Goal: Transaction & Acquisition: Book appointment/travel/reservation

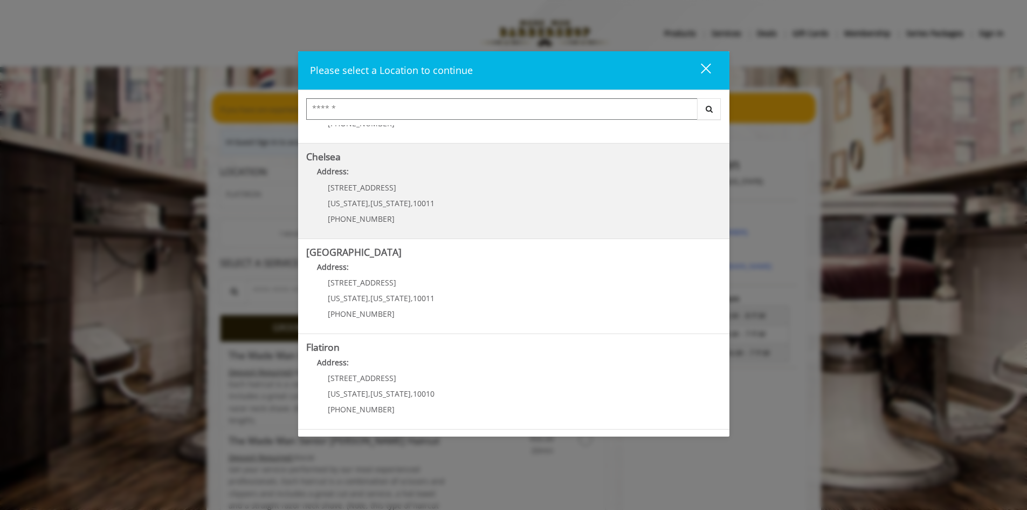
scroll to position [170, 0]
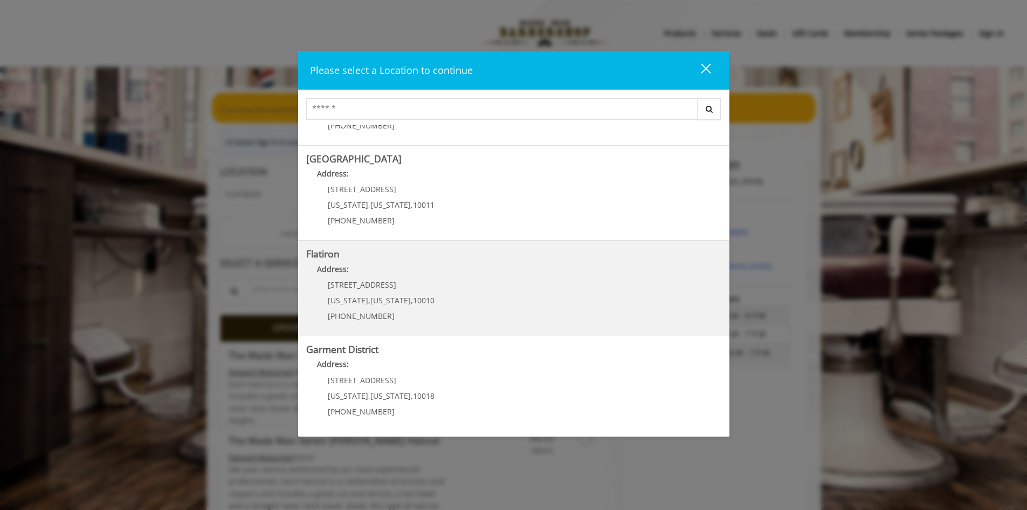
click at [373, 260] on "Flatiron Address: 10 E 23rd St New York , New York , 10010 (917) 475-1765" at bounding box center [513, 288] width 415 height 79
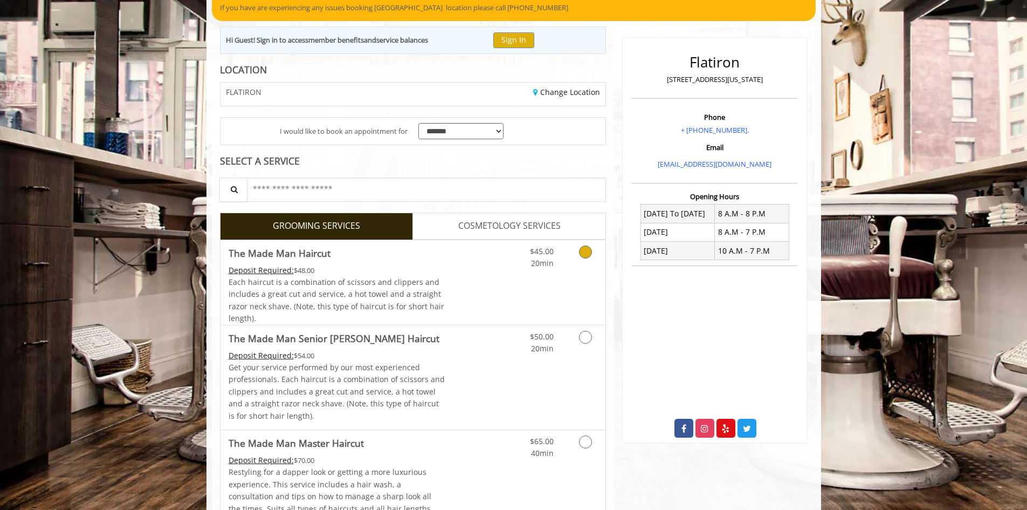
scroll to position [108, 0]
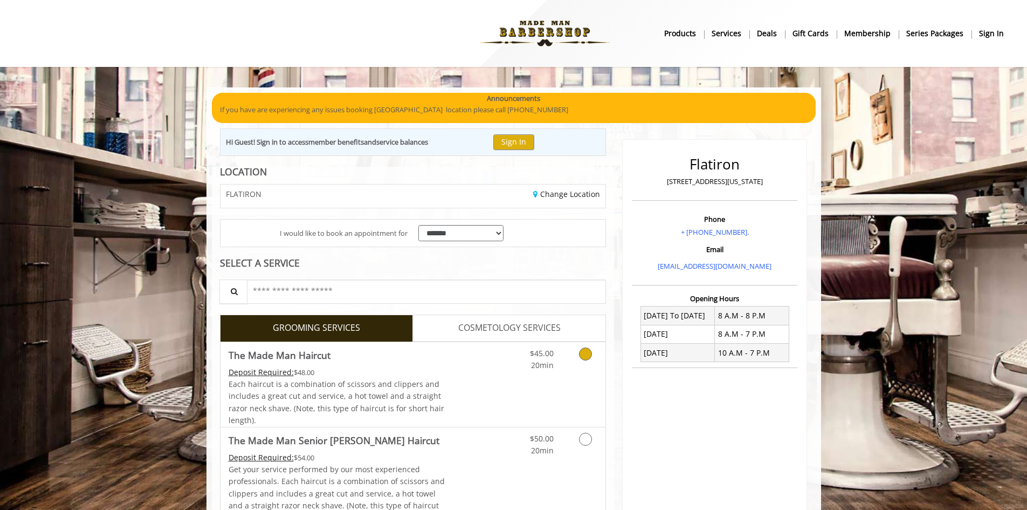
click at [588, 355] on icon "Grooming services" at bounding box center [585, 353] width 13 height 13
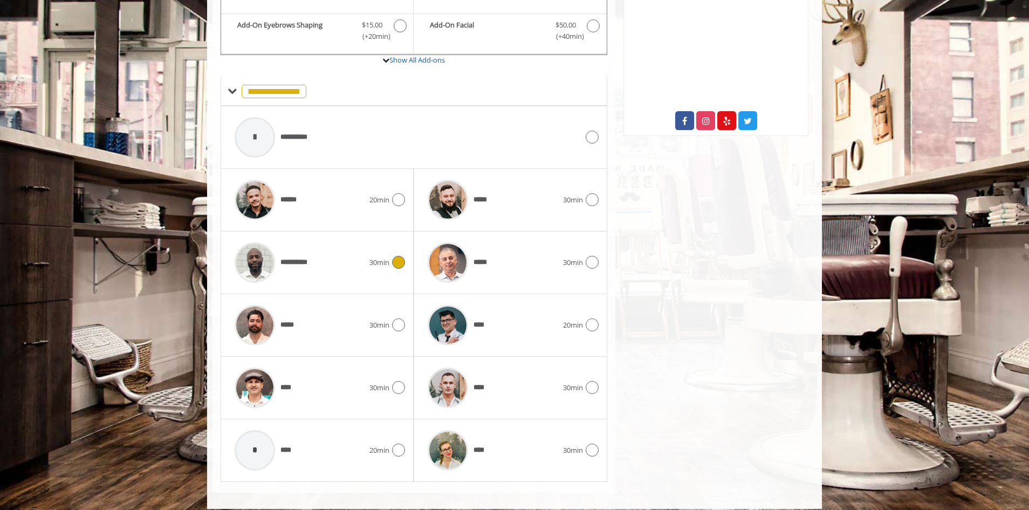
scroll to position [419, 0]
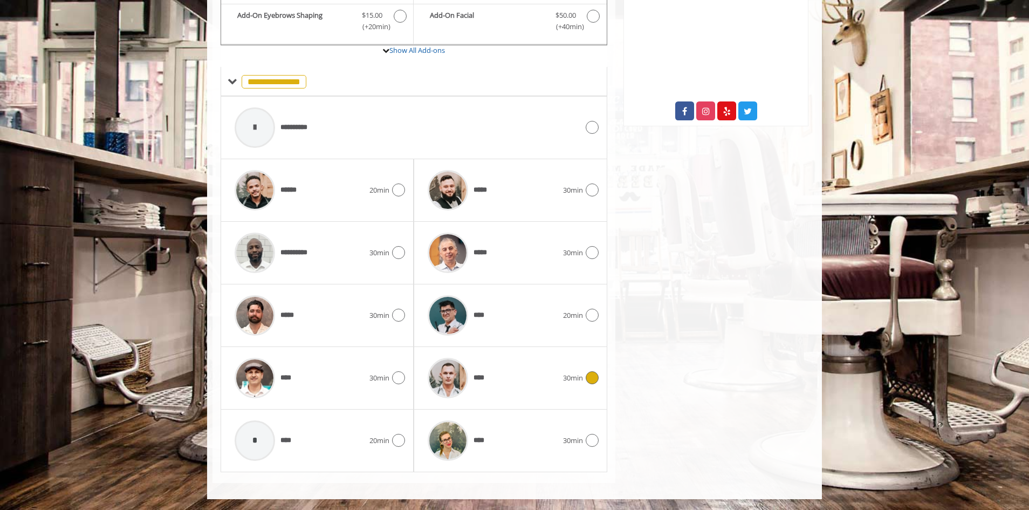
click at [595, 375] on icon at bounding box center [592, 377] width 13 height 13
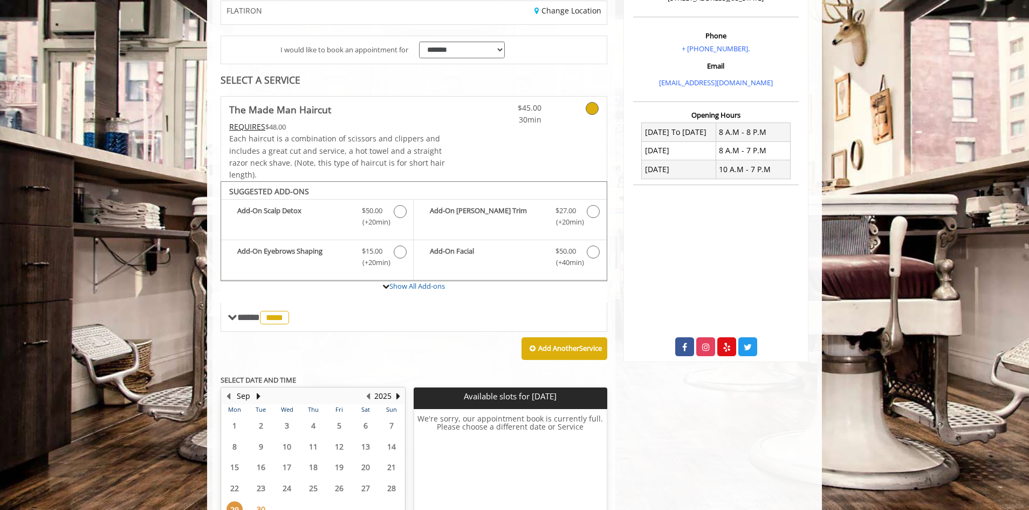
scroll to position [283, 0]
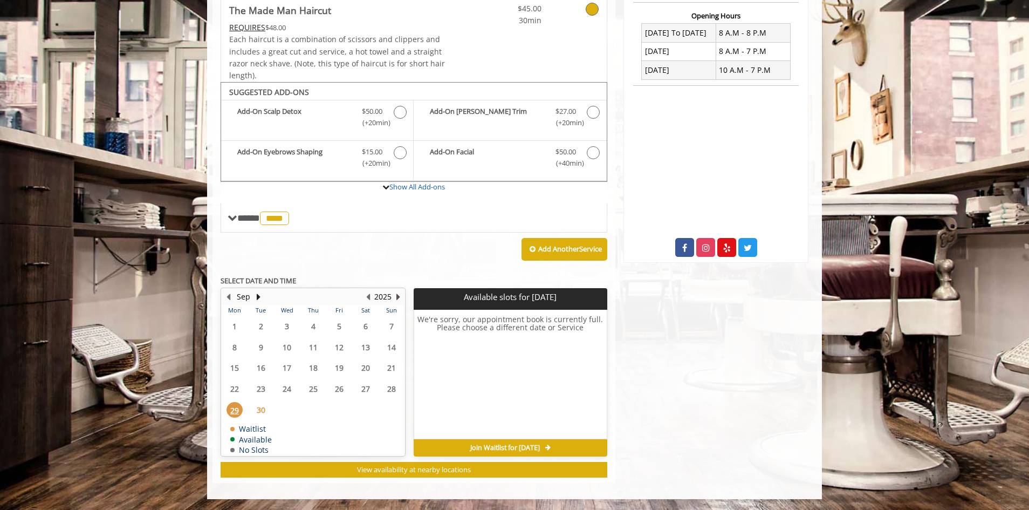
click at [395, 301] on button "Next Year" at bounding box center [398, 297] width 9 height 12
click at [372, 300] on button "Previous Year" at bounding box center [367, 297] width 9 height 12
click at [259, 296] on button "Next Month" at bounding box center [258, 297] width 9 height 12
click at [340, 324] on span "3" at bounding box center [339, 326] width 16 height 16
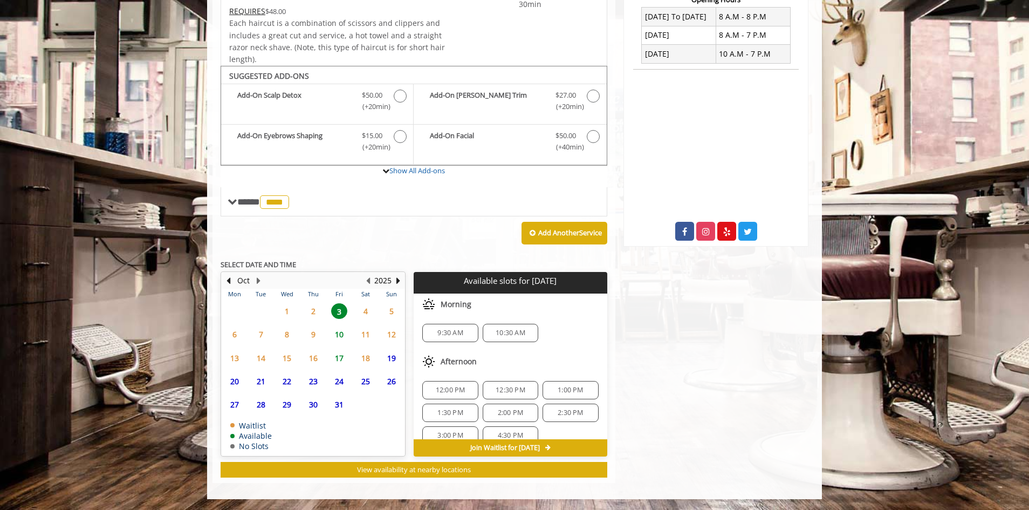
scroll to position [94, 0]
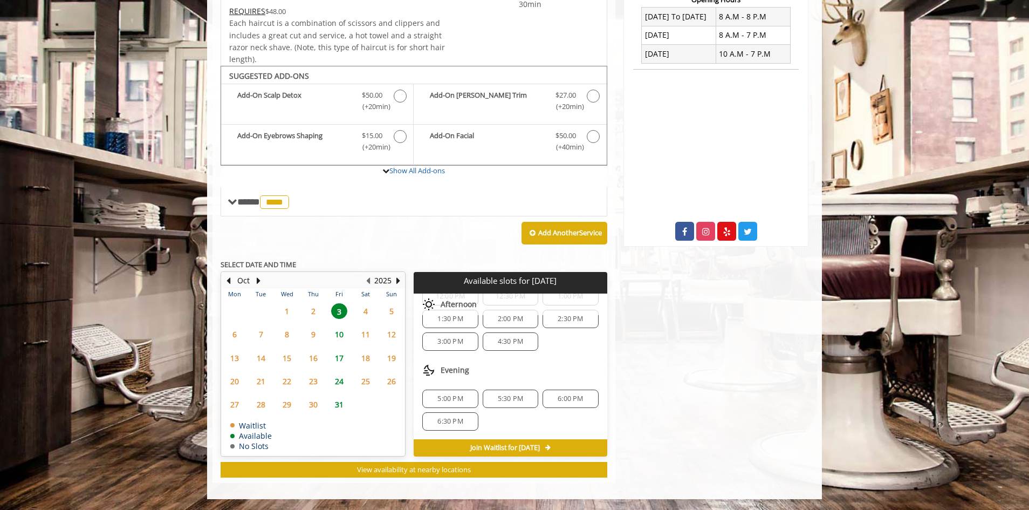
click at [445, 425] on span "6:30 PM" at bounding box center [449, 421] width 25 height 9
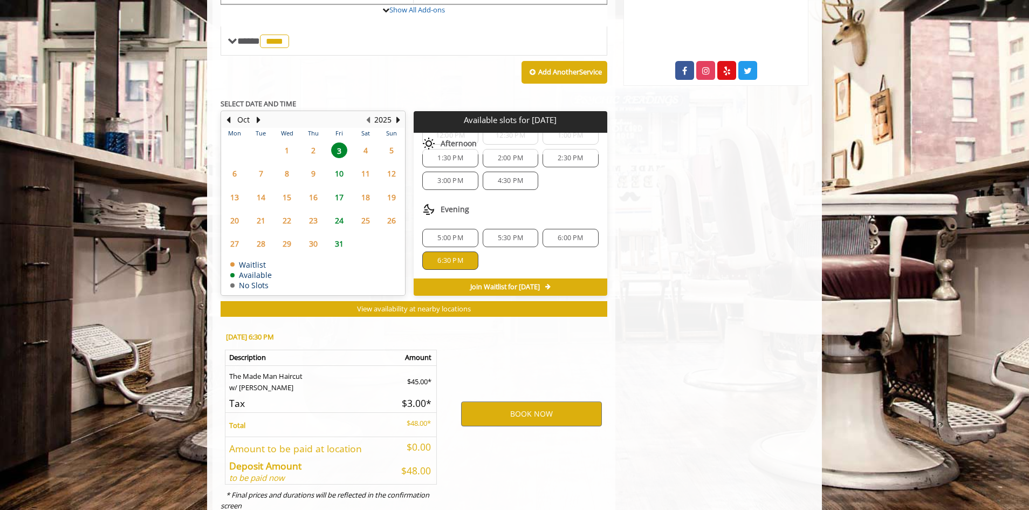
scroll to position [493, 0]
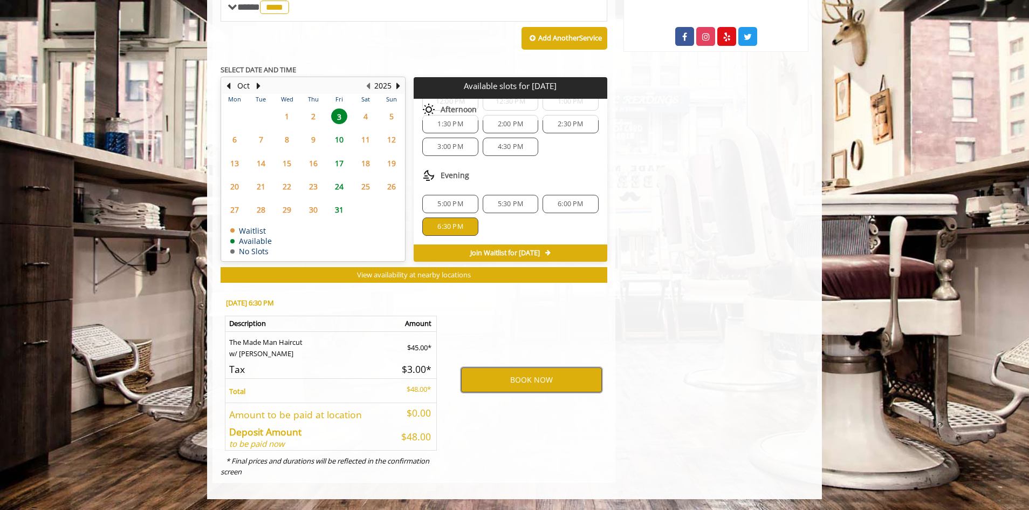
click at [518, 377] on button "BOOK NOW" at bounding box center [531, 379] width 141 height 25
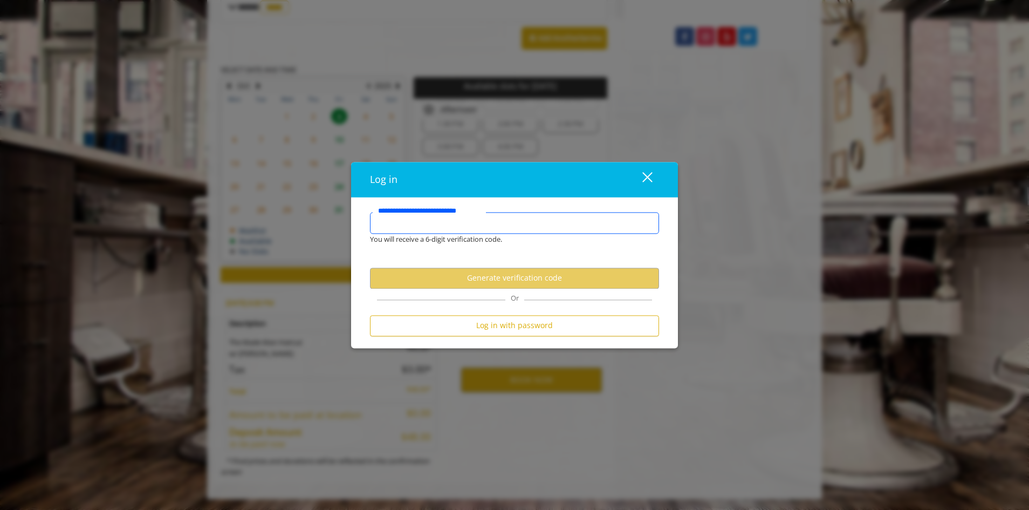
click at [474, 222] on input "**********" at bounding box center [514, 223] width 289 height 22
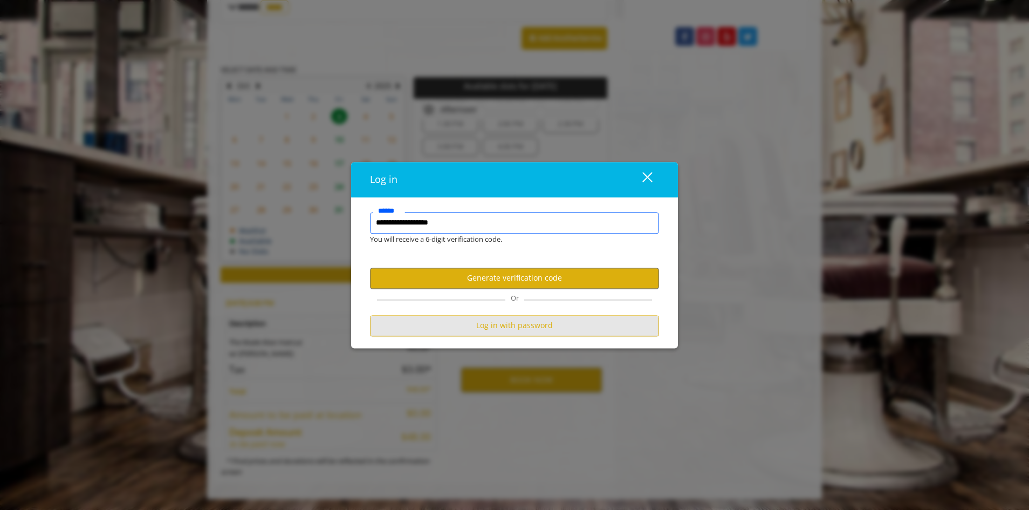
type input "**********"
click at [514, 324] on button "Log in with password" at bounding box center [514, 325] width 289 height 21
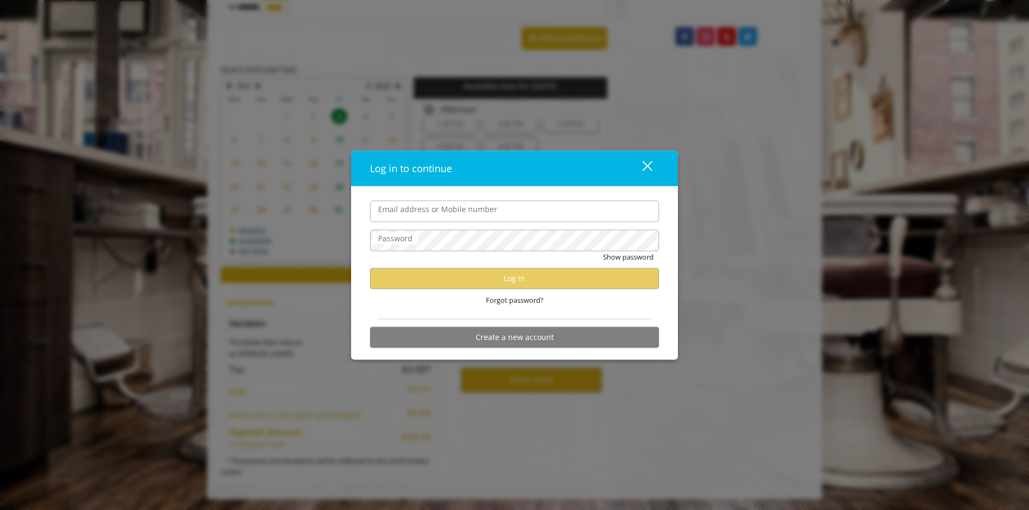
scroll to position [0, 0]
click at [443, 221] on input "Email address or Mobile number" at bounding box center [514, 211] width 289 height 22
click at [841, 51] on div "Log in to continue close Email address or Mobile number Password Show password …" at bounding box center [514, 255] width 1029 height 510
click at [440, 210] on label "Email address or Mobile number" at bounding box center [438, 209] width 130 height 12
click at [440, 210] on input "Email address or Mobile number" at bounding box center [514, 211] width 289 height 22
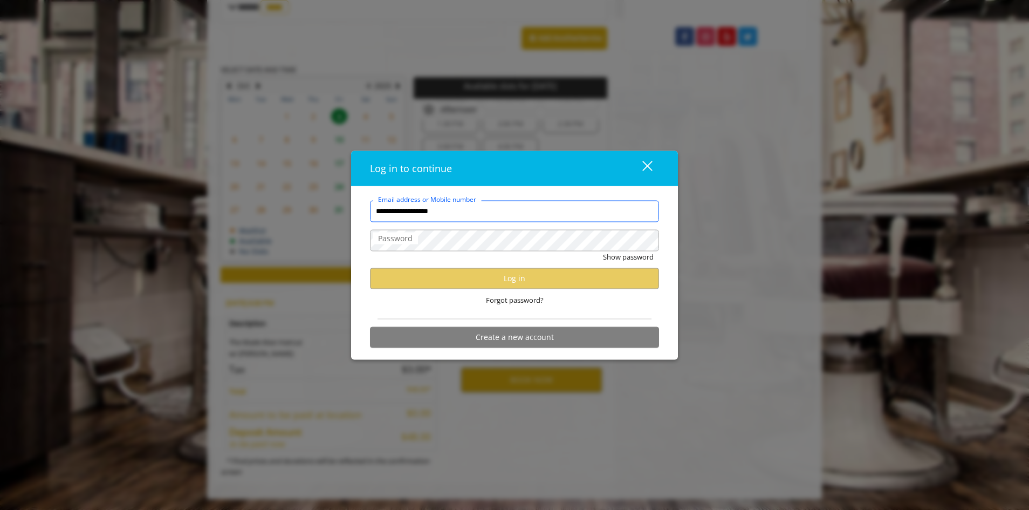
type input "**********"
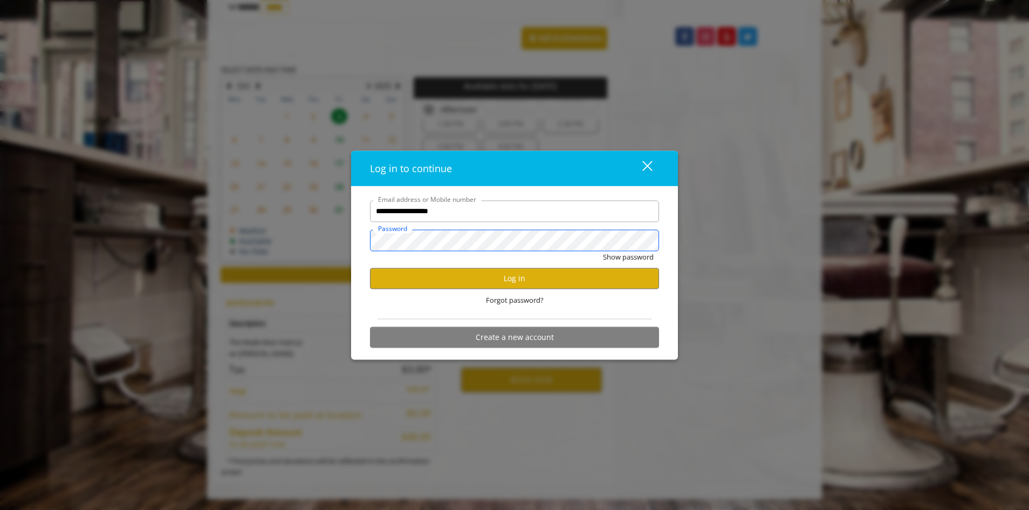
click at [603, 251] on button "Show password" at bounding box center [628, 256] width 51 height 11
click at [494, 276] on button "Log in" at bounding box center [514, 277] width 289 height 21
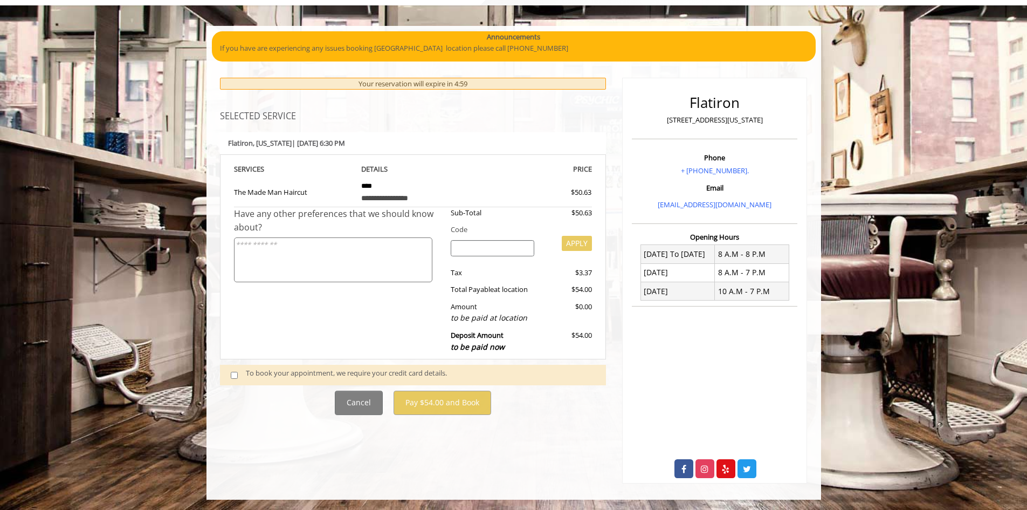
scroll to position [62, 0]
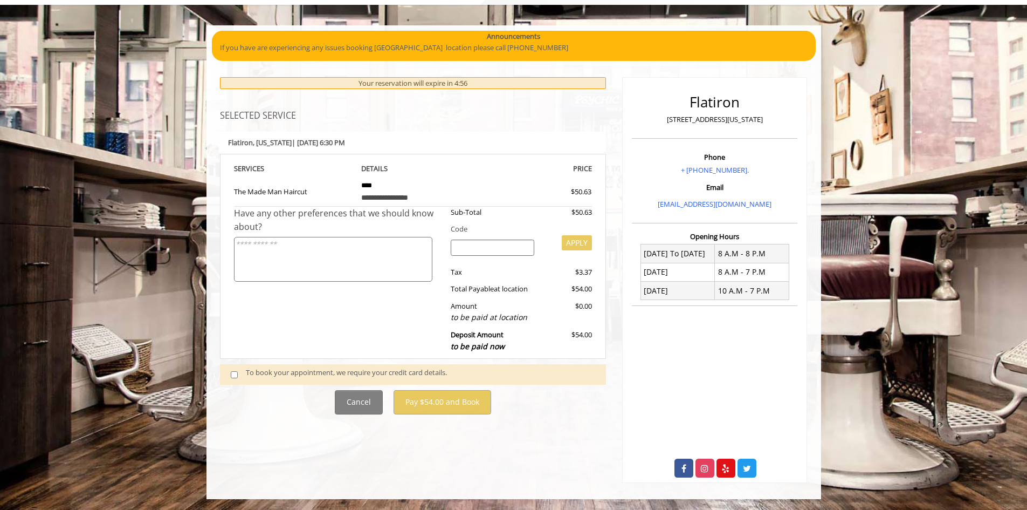
click at [507, 250] on input "search" at bounding box center [493, 247] width 84 height 16
click at [499, 211] on div "Sub-Total" at bounding box center [493, 211] width 100 height 11
click at [235, 370] on span at bounding box center [239, 374] width 32 height 15
click at [230, 378] on span at bounding box center [239, 374] width 32 height 15
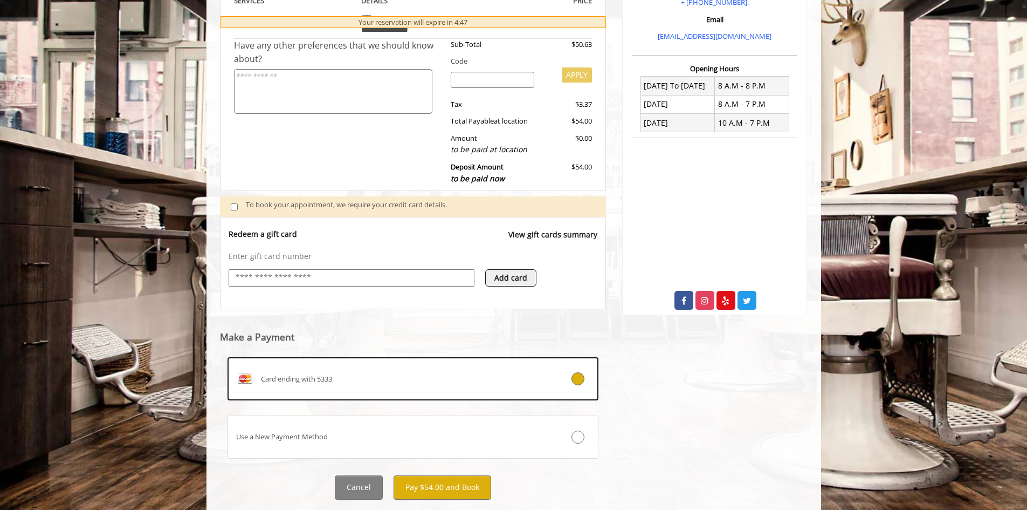
scroll to position [254, 0]
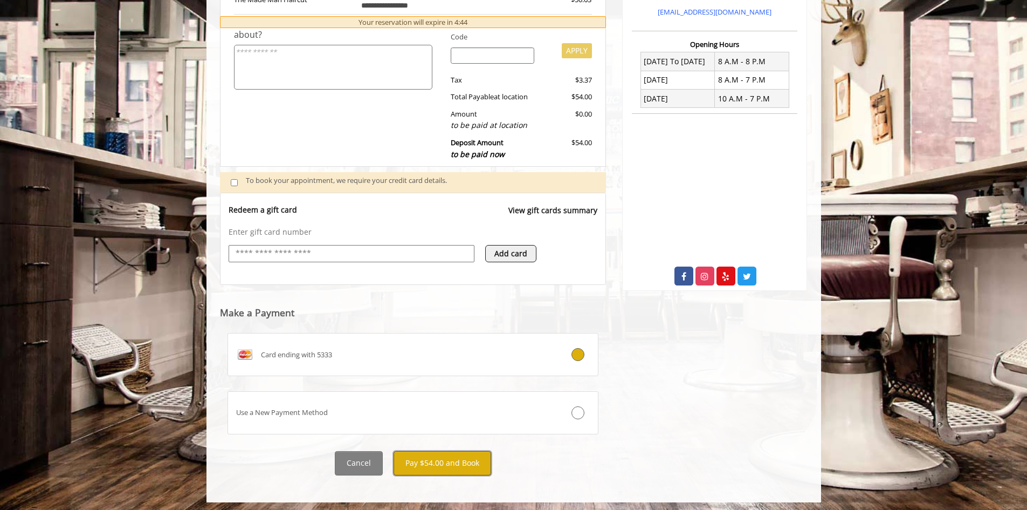
click at [428, 456] on button "Pay $54.00 and Book" at bounding box center [443, 463] width 98 height 24
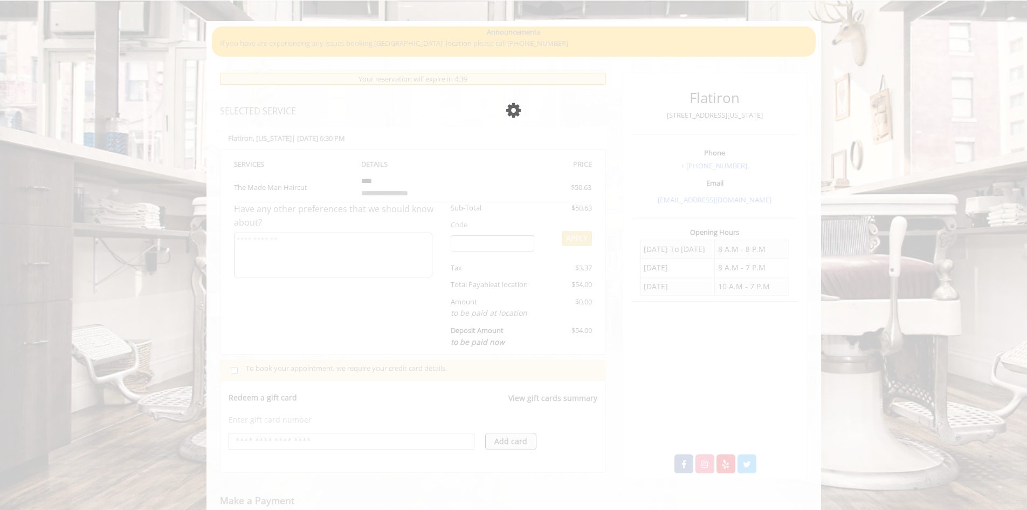
scroll to position [170, 0]
